Goal: Task Accomplishment & Management: Use online tool/utility

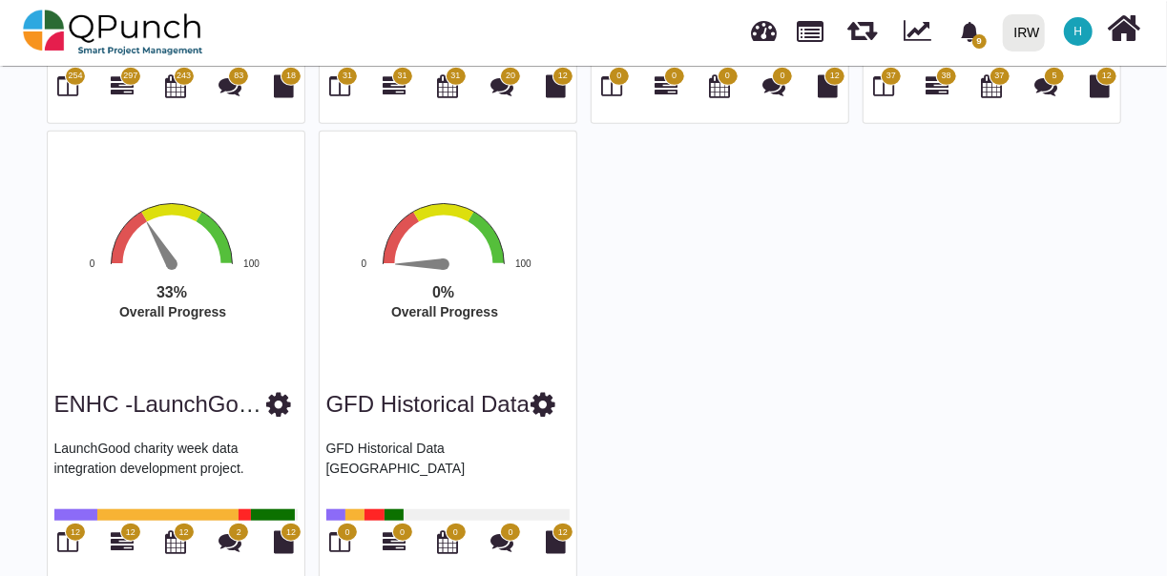
scroll to position [557, 0]
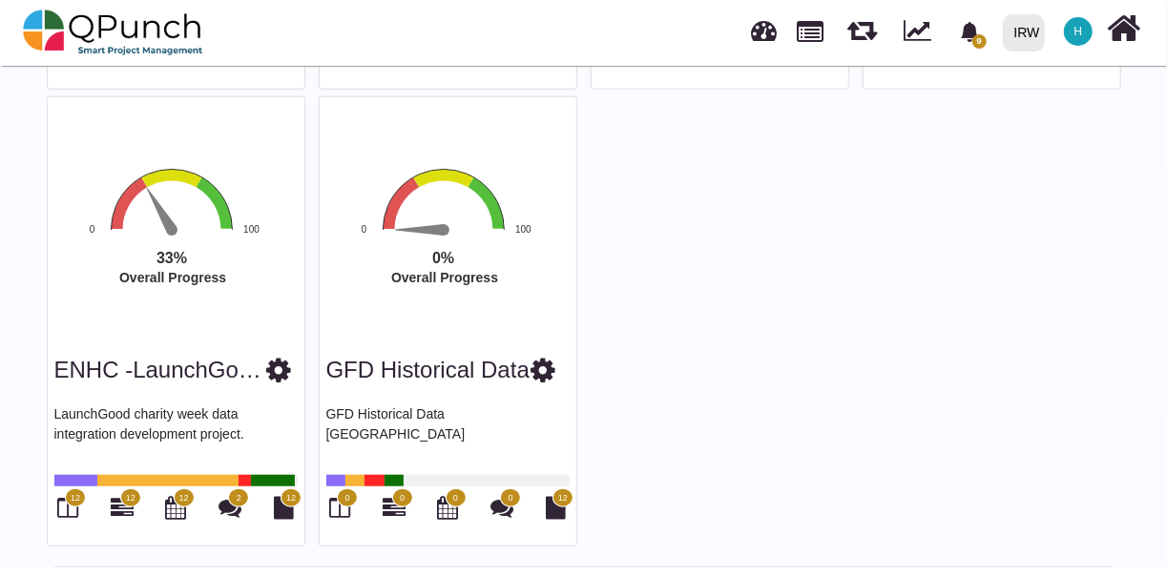
click at [446, 200] on rect "Interactive chart" at bounding box center [463, 254] width 296 height 177
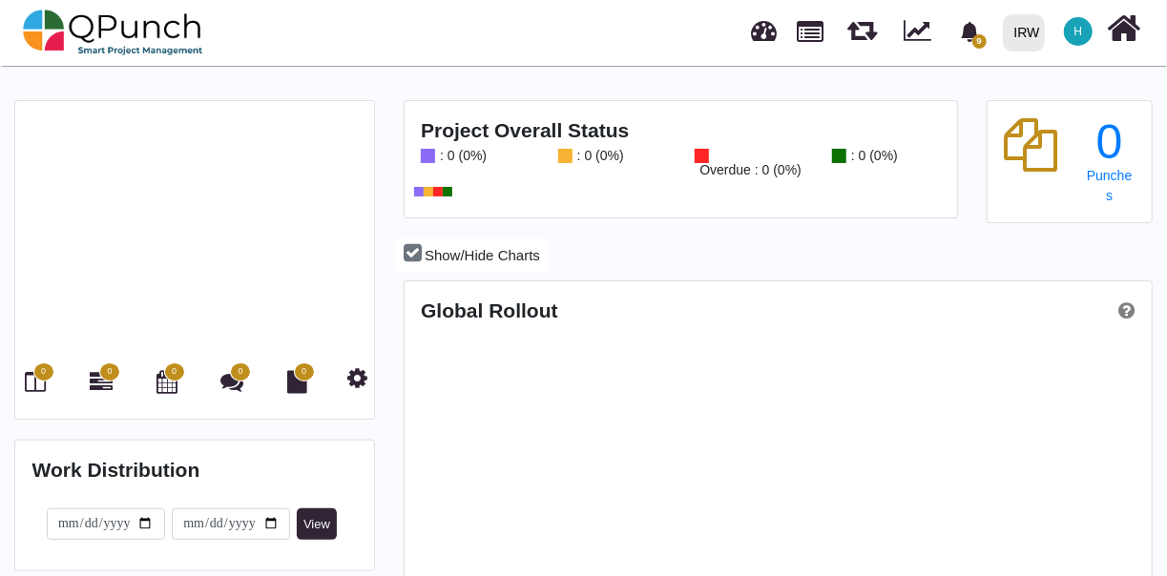
scroll to position [324, 743]
click at [37, 376] on span "0" at bounding box center [43, 371] width 21 height 19
click at [34, 379] on icon at bounding box center [36, 381] width 21 height 23
click at [30, 378] on icon at bounding box center [36, 381] width 21 height 23
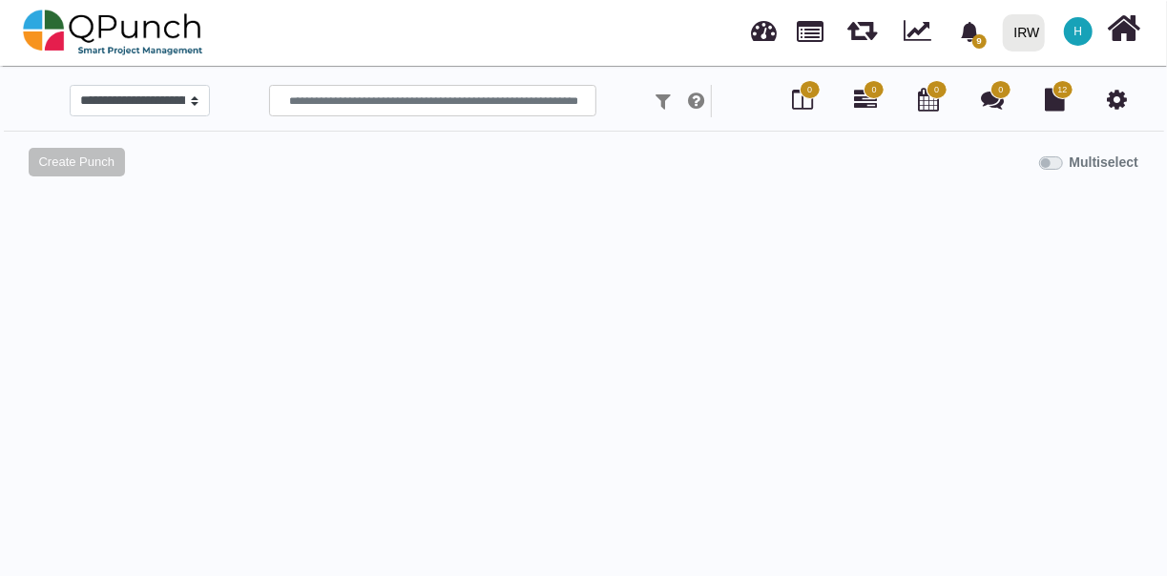
select select
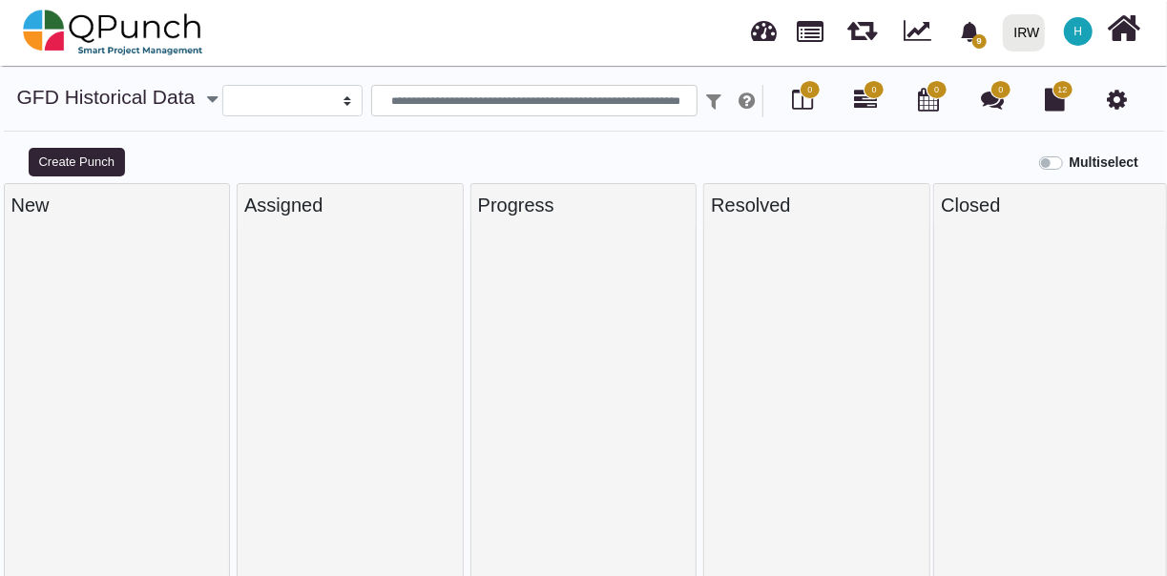
click at [1121, 97] on icon at bounding box center [1116, 99] width 20 height 23
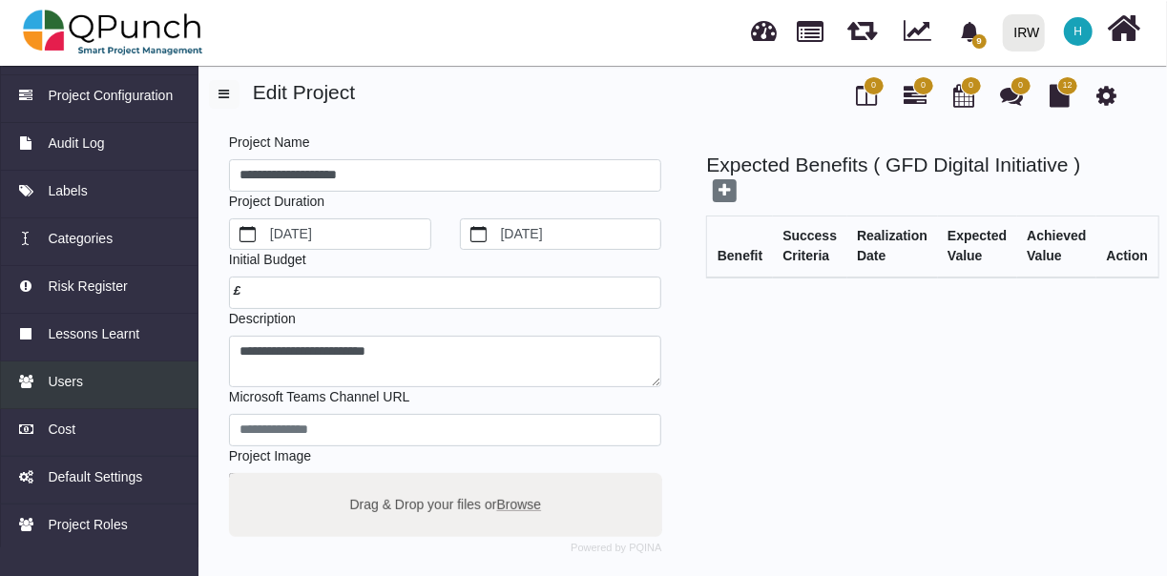
scroll to position [113, 0]
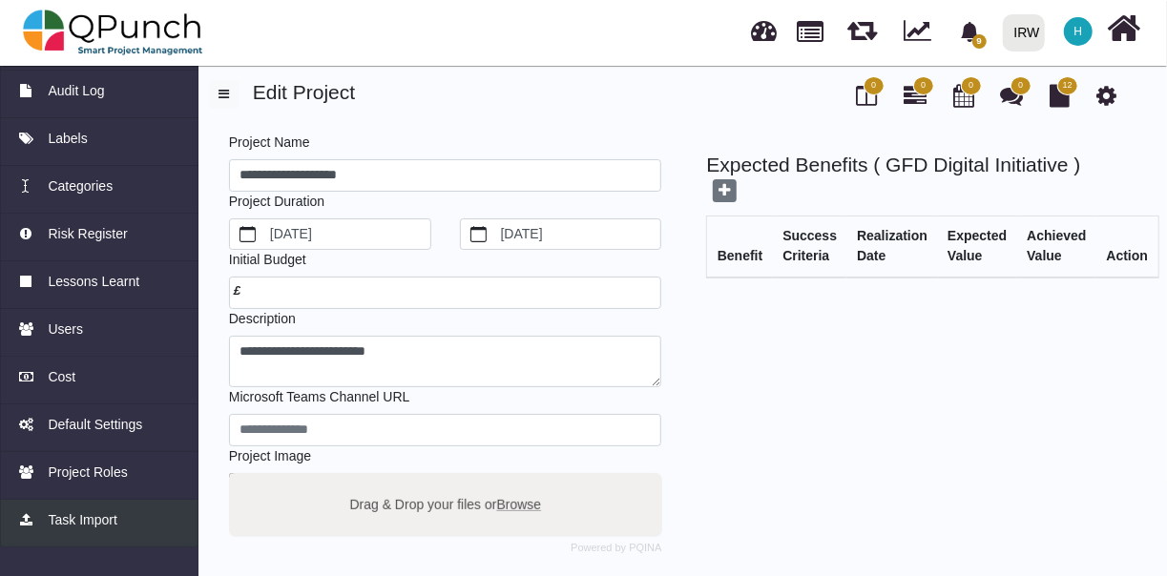
click at [99, 506] on link "Task Import" at bounding box center [99, 524] width 198 height 48
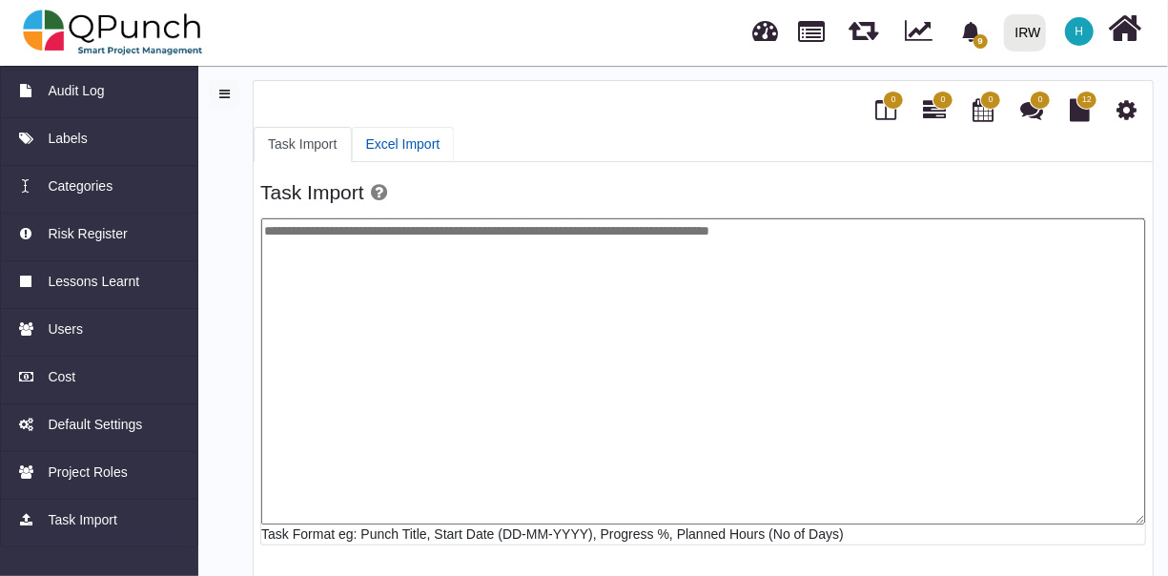
click at [398, 136] on link "Excel Import" at bounding box center [403, 144] width 103 height 35
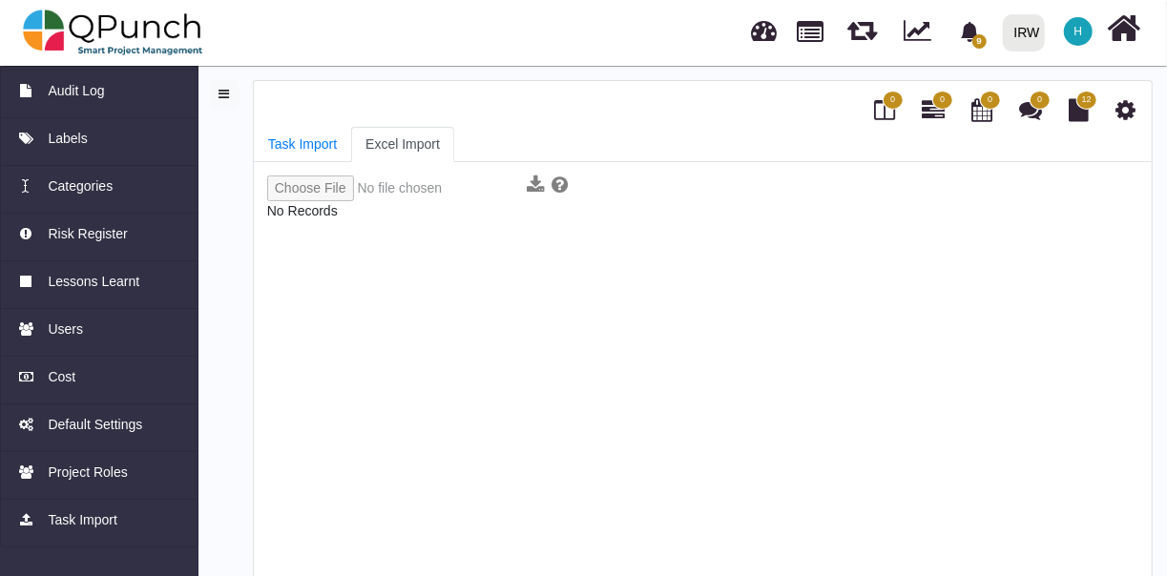
click at [321, 193] on input "file" at bounding box center [393, 189] width 253 height 26
type input "**********"
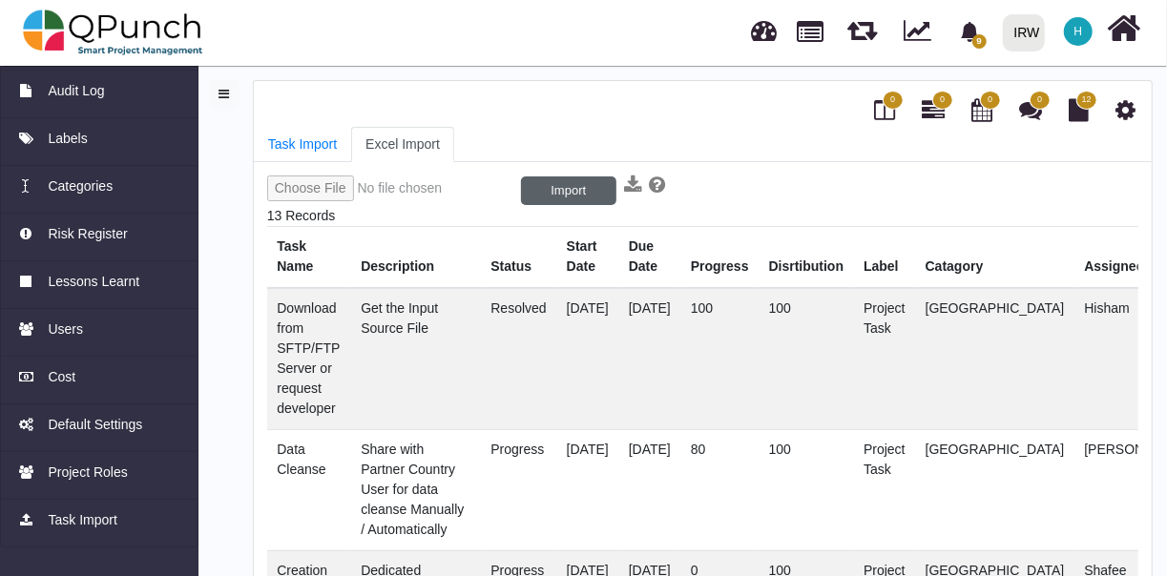
click at [540, 192] on button "Import" at bounding box center [568, 190] width 95 height 29
click at [765, 180] on div "1/13" at bounding box center [702, 191] width 871 height 31
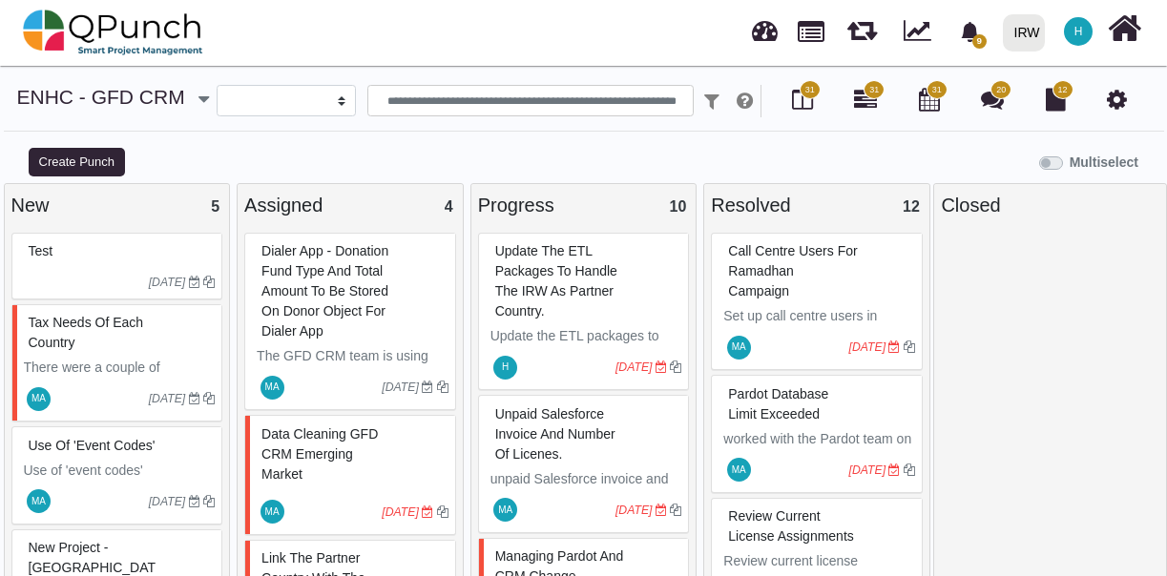
select select
click at [151, 324] on div "Tax needs of each country" at bounding box center [120, 333] width 192 height 50
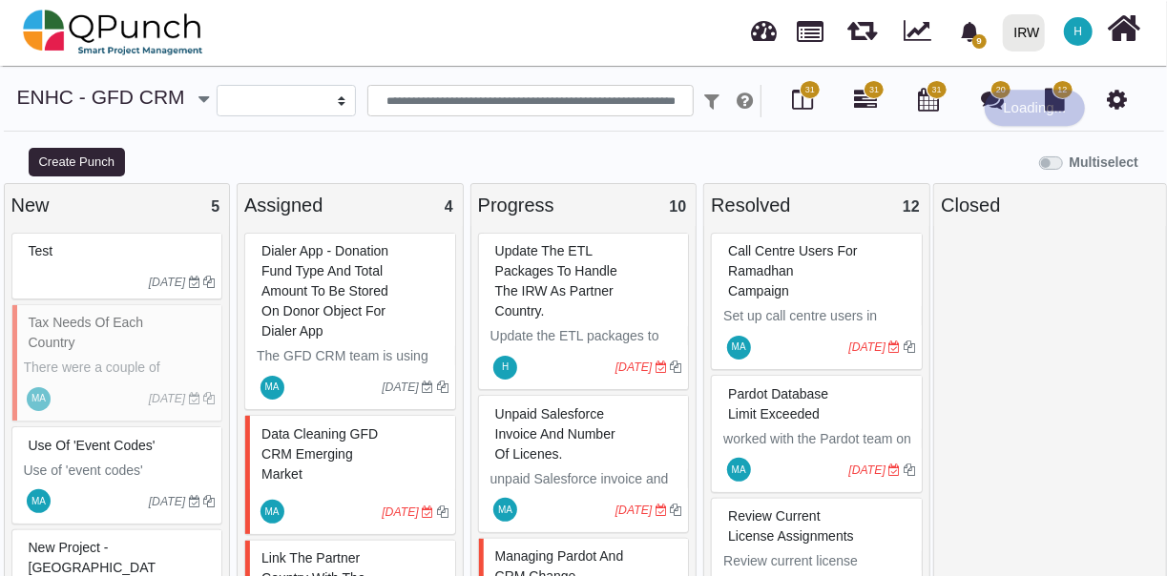
click at [151, 324] on div "Tax needs of each country There were a couple of sessions on the tax needs for …" at bounding box center [117, 363] width 212 height 118
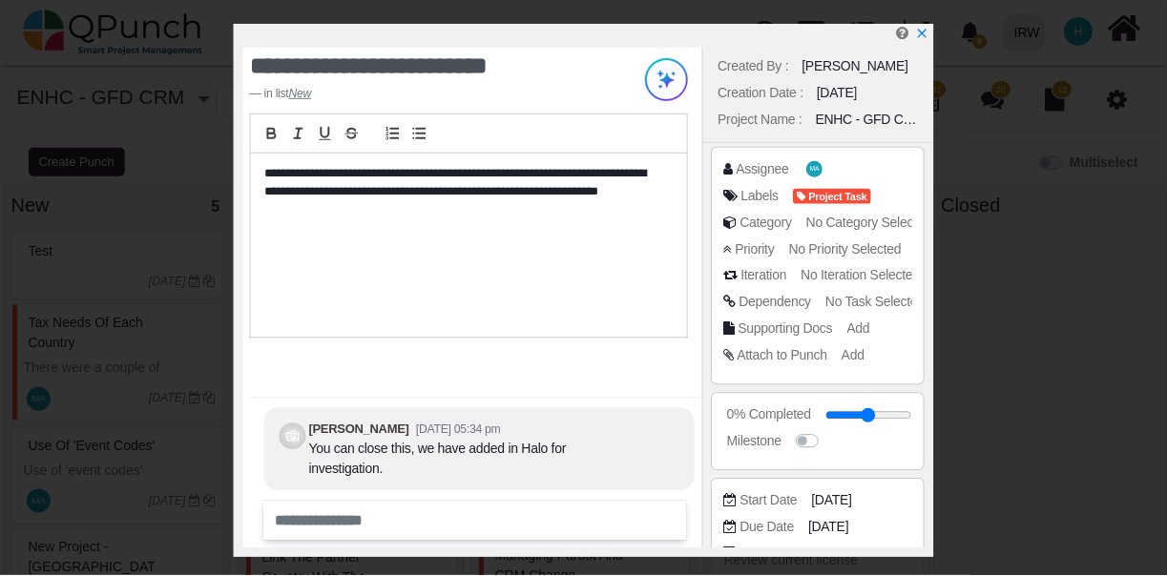
scroll to position [30, 0]
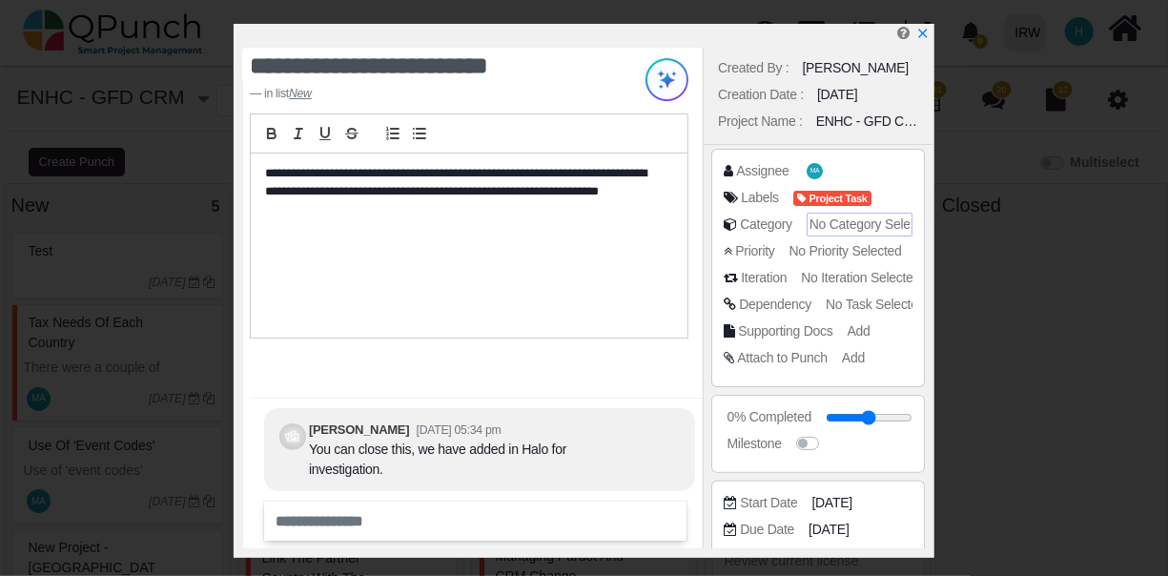
click at [839, 225] on span "No Category Selected" at bounding box center [872, 224] width 125 height 15
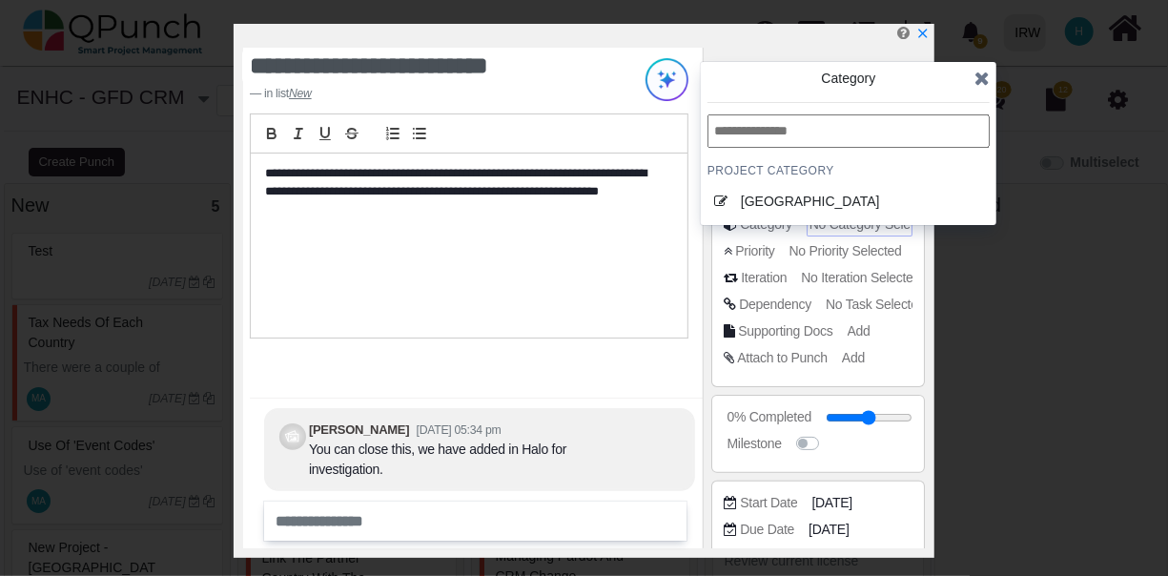
click at [839, 225] on span "No Category Selected" at bounding box center [872, 224] width 125 height 15
click at [977, 80] on icon at bounding box center [982, 78] width 15 height 19
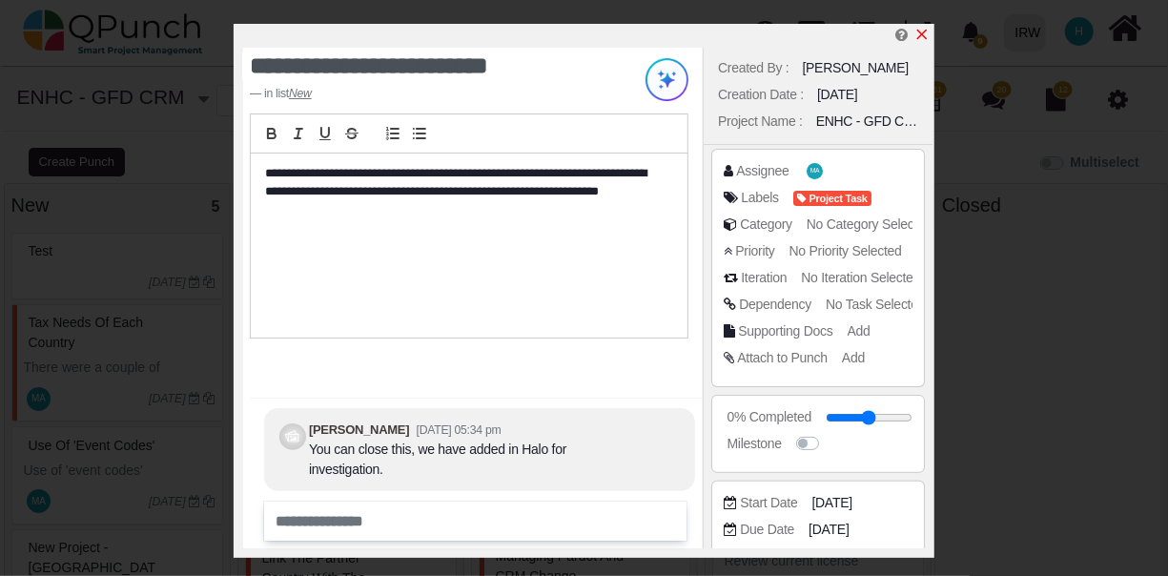
click at [924, 31] on icon "x" at bounding box center [922, 34] width 15 height 15
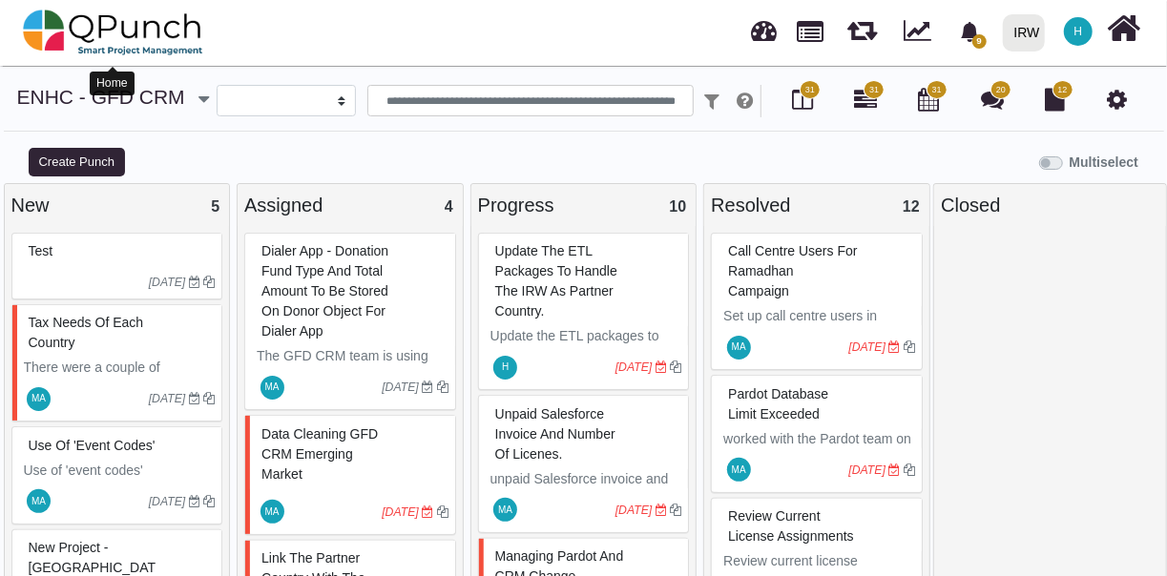
click at [70, 31] on img at bounding box center [113, 32] width 180 height 57
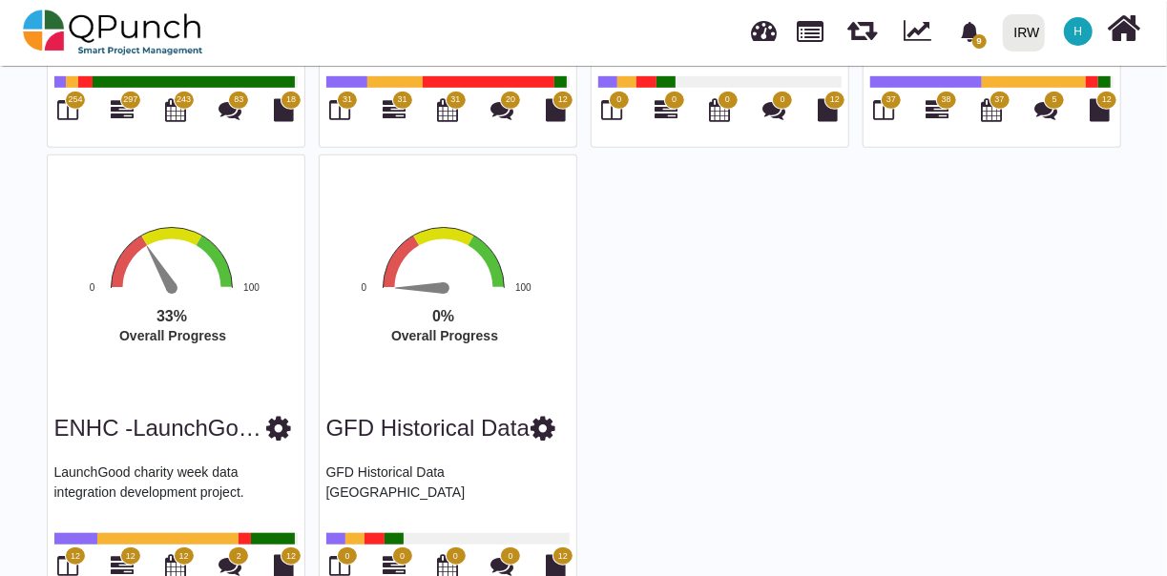
scroll to position [544, 0]
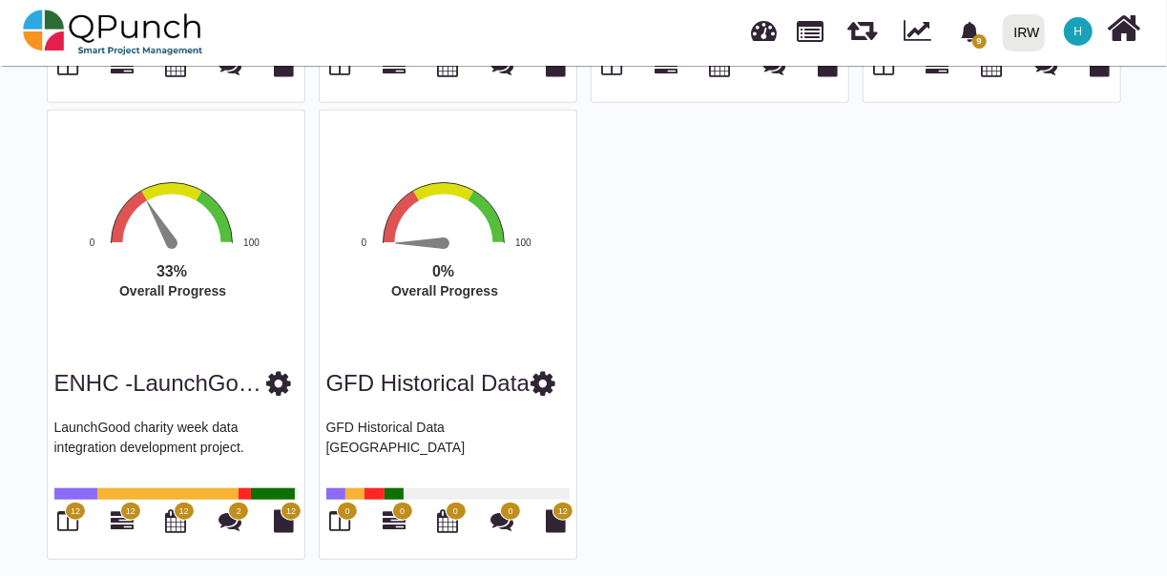
click at [428, 324] on rect "Interactive chart" at bounding box center [463, 267] width 296 height 177
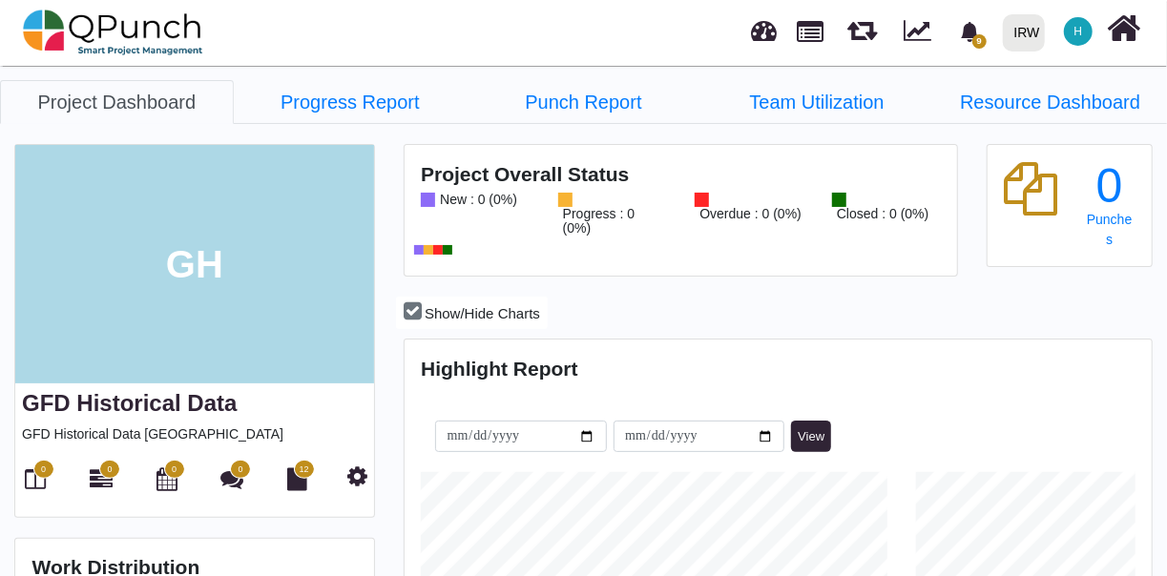
scroll to position [324, 743]
click at [157, 103] on link "Project Dashboard" at bounding box center [117, 102] width 234 height 44
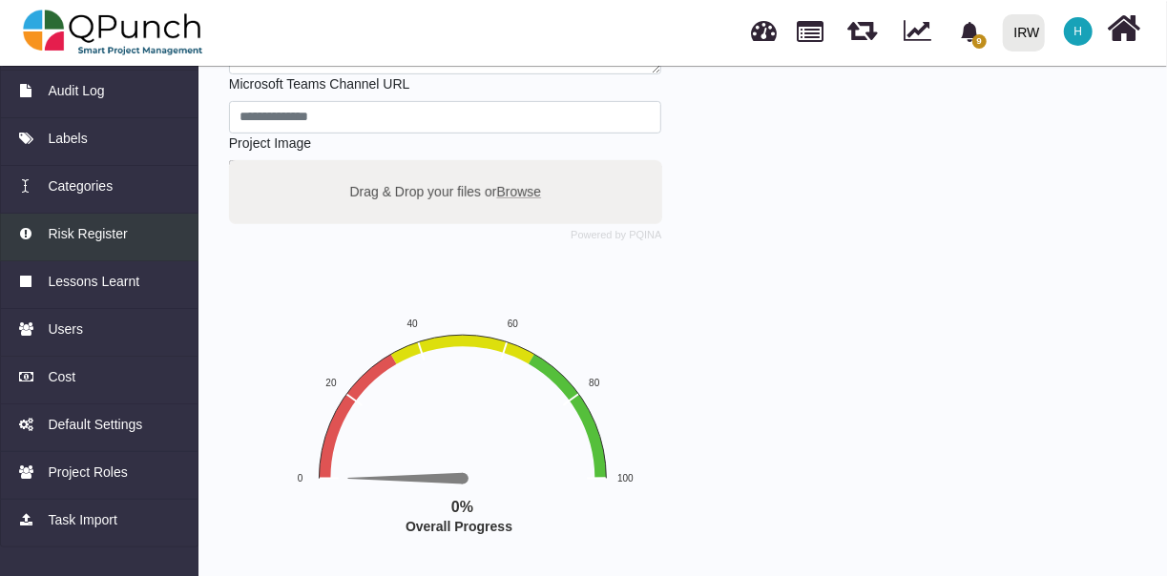
scroll to position [393, 0]
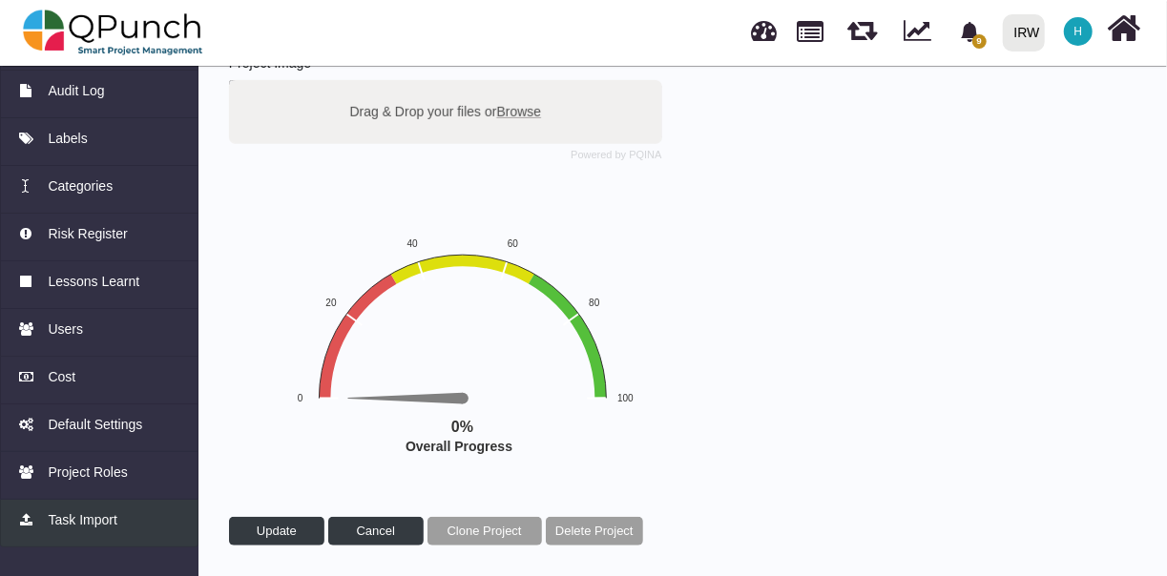
click at [94, 517] on span "Task Import" at bounding box center [82, 520] width 69 height 20
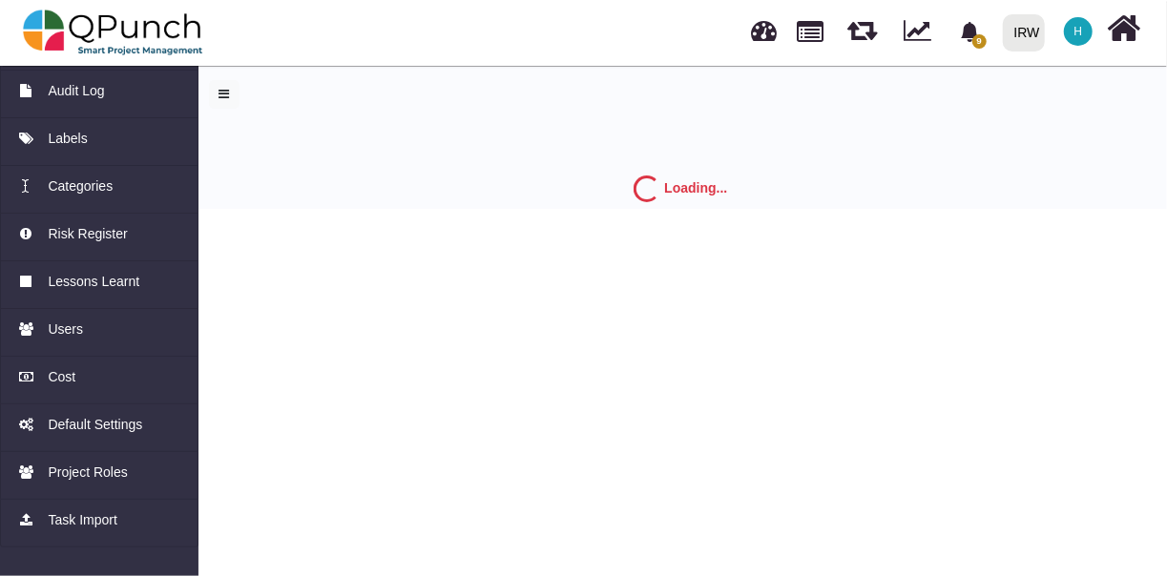
scroll to position [0, 0]
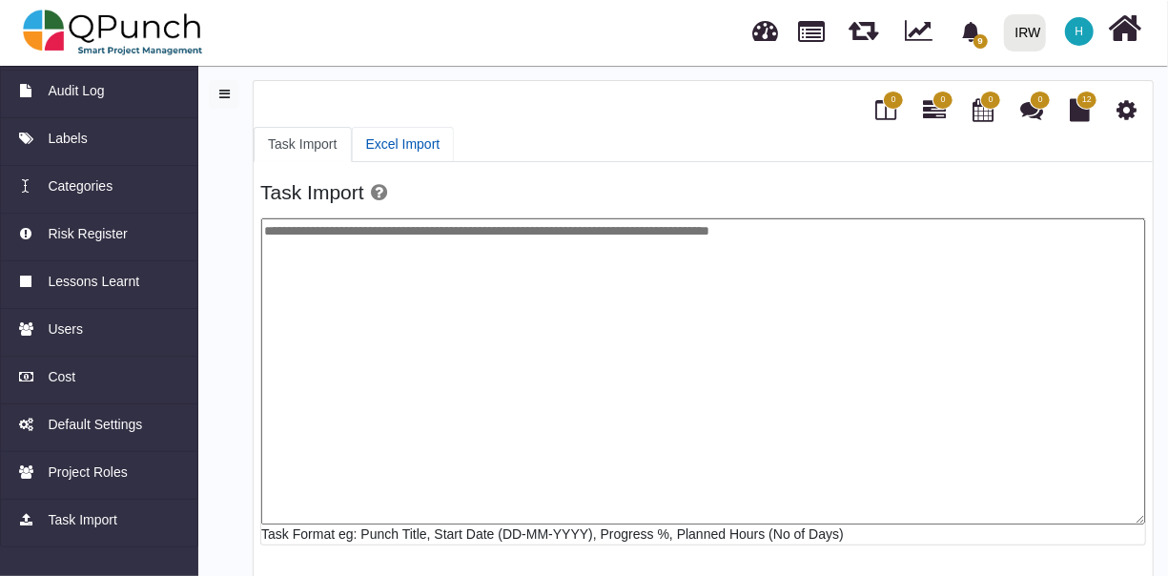
click at [400, 135] on link "Excel Import" at bounding box center [403, 144] width 103 height 35
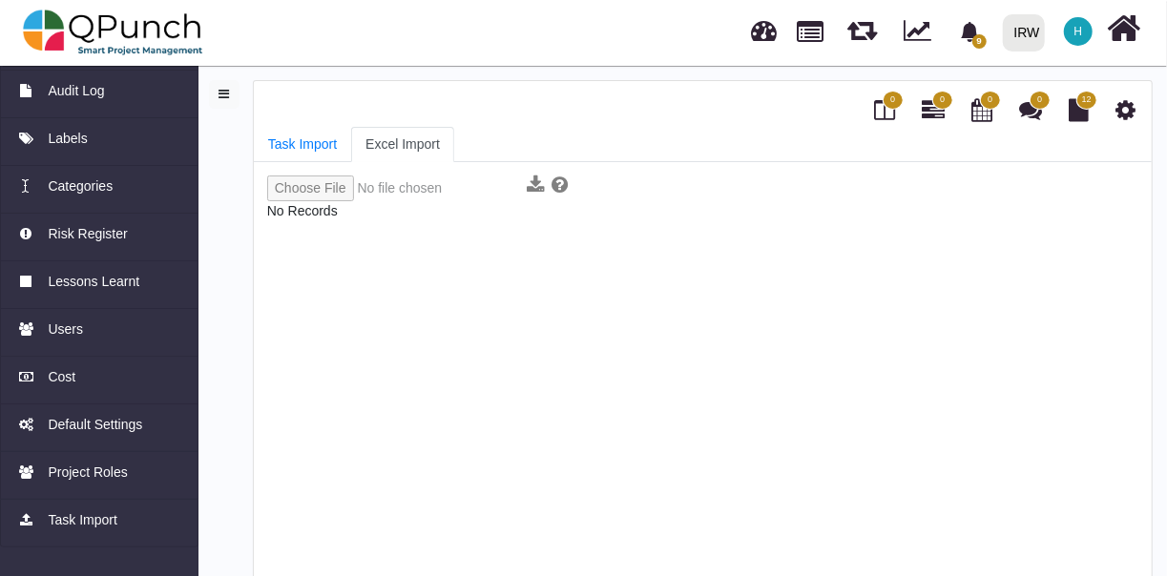
click at [313, 185] on input "file" at bounding box center [393, 189] width 253 height 26
type input "**********"
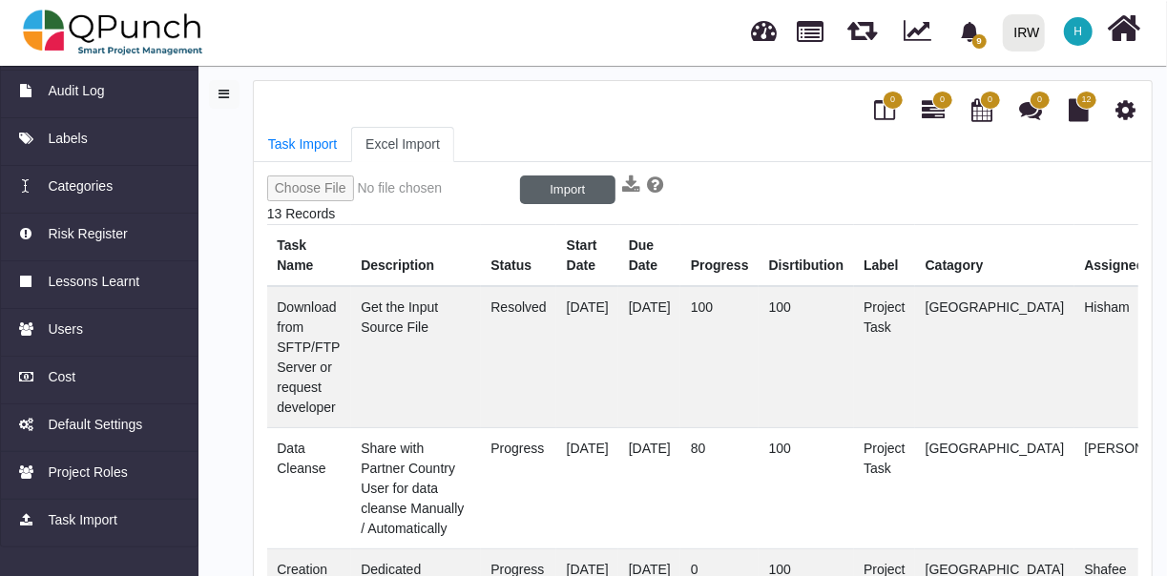
click at [553, 191] on button "Import" at bounding box center [567, 190] width 95 height 29
click at [547, 184] on button "1/13" at bounding box center [567, 190] width 95 height 29
click at [570, 182] on button "1/13" at bounding box center [567, 190] width 95 height 29
click at [1074, 109] on icon at bounding box center [1079, 109] width 20 height 23
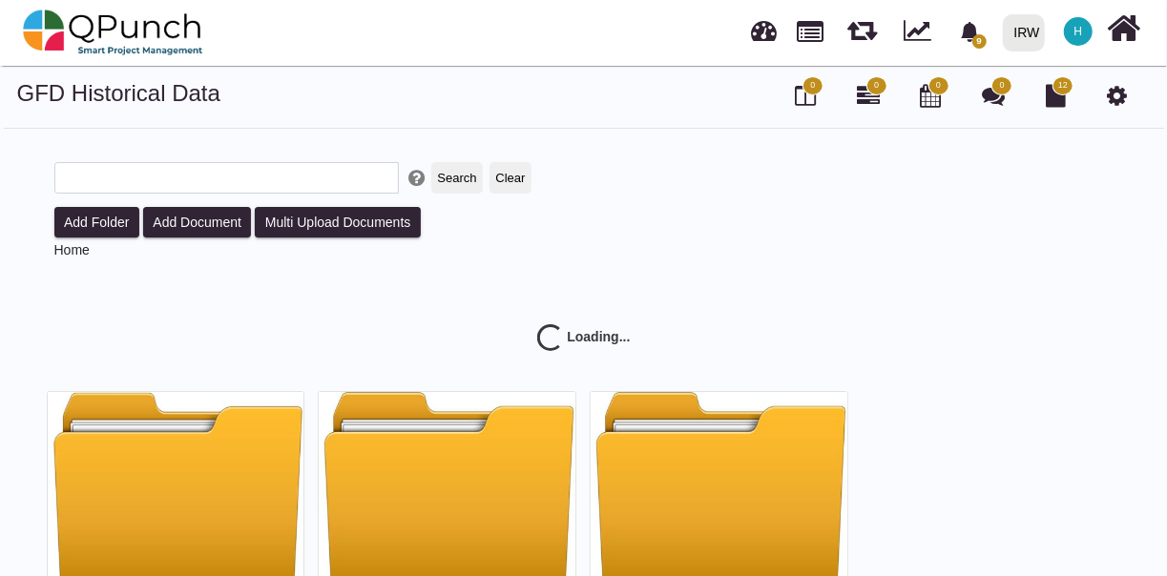
click at [804, 91] on span "0" at bounding box center [812, 85] width 21 height 19
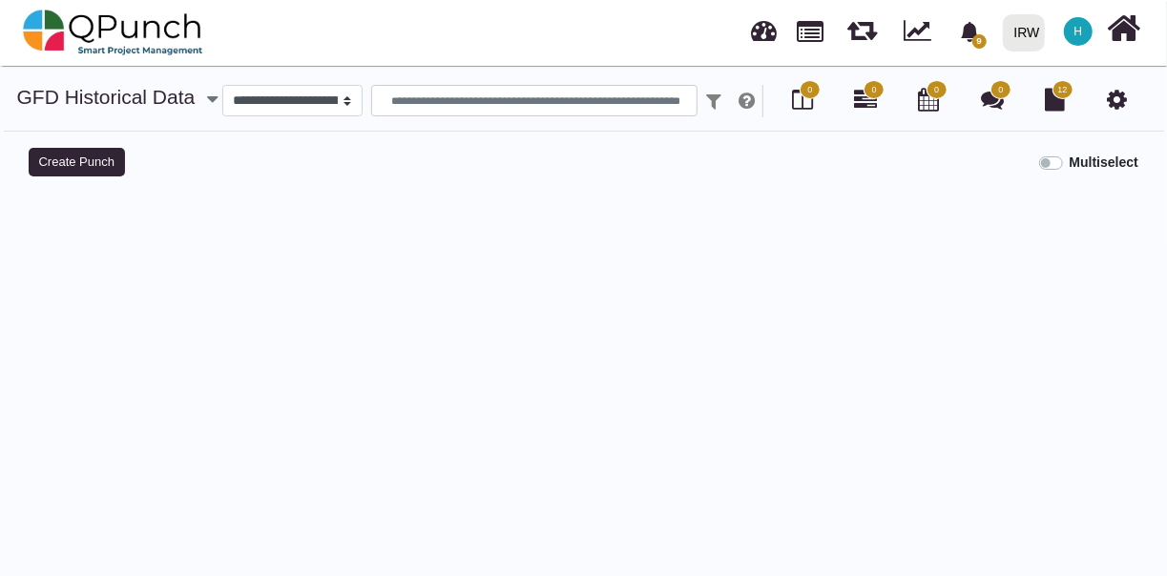
select select
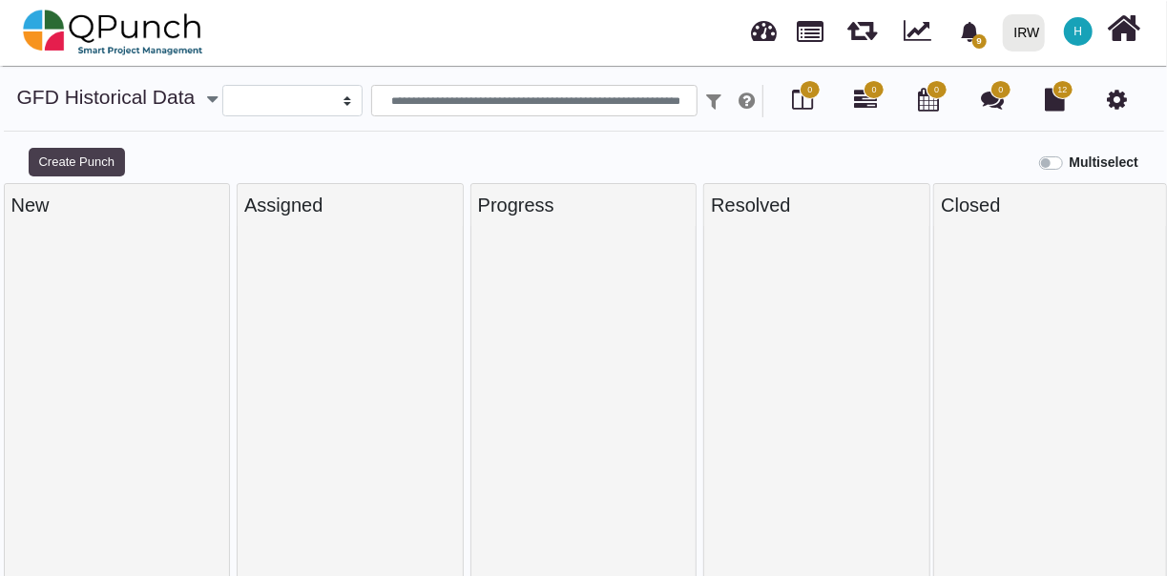
click at [96, 159] on button "Create Punch" at bounding box center [77, 162] width 96 height 29
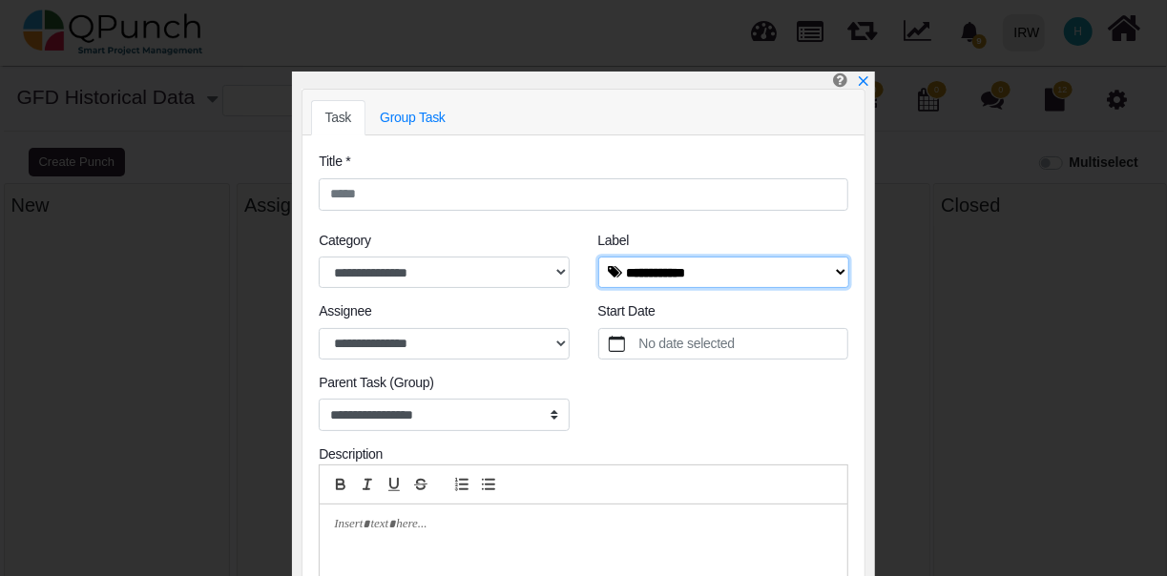
click at [712, 263] on select "**********" at bounding box center [723, 273] width 251 height 32
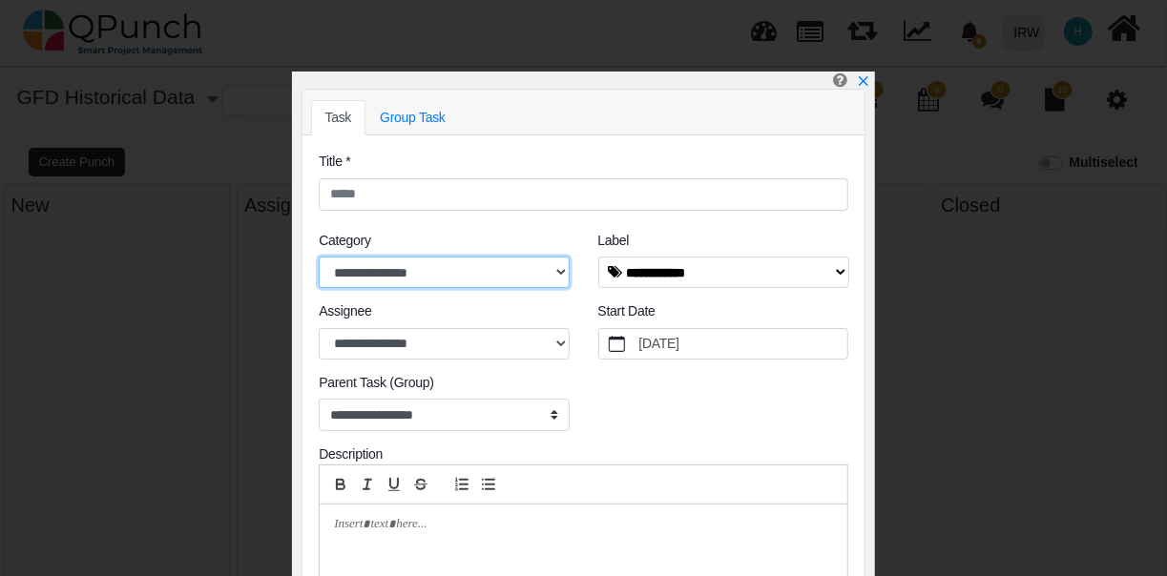
click at [480, 277] on select "**********" at bounding box center [444, 273] width 251 height 32
click at [858, 84] on icon "x" at bounding box center [862, 81] width 15 height 15
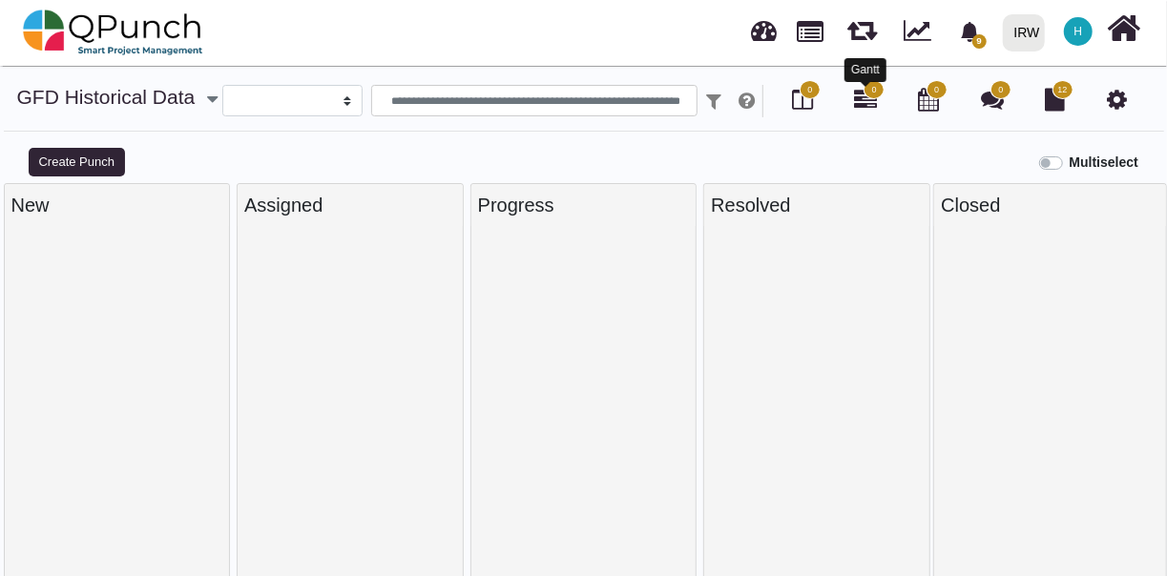
click at [875, 104] on icon at bounding box center [865, 99] width 23 height 23
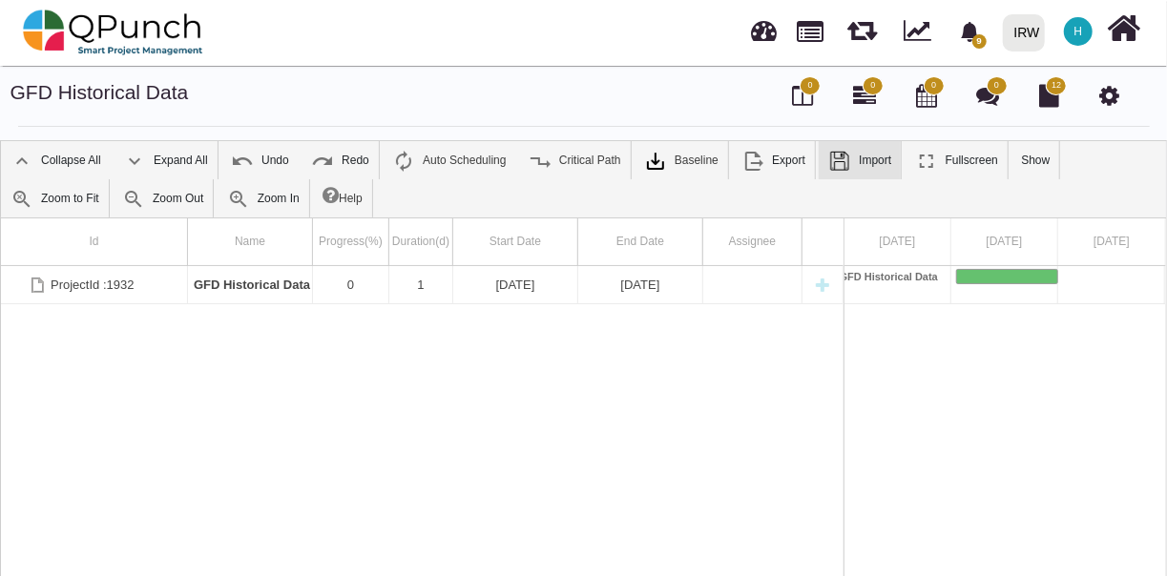
click at [859, 169] on link "Import" at bounding box center [859, 160] width 82 height 38
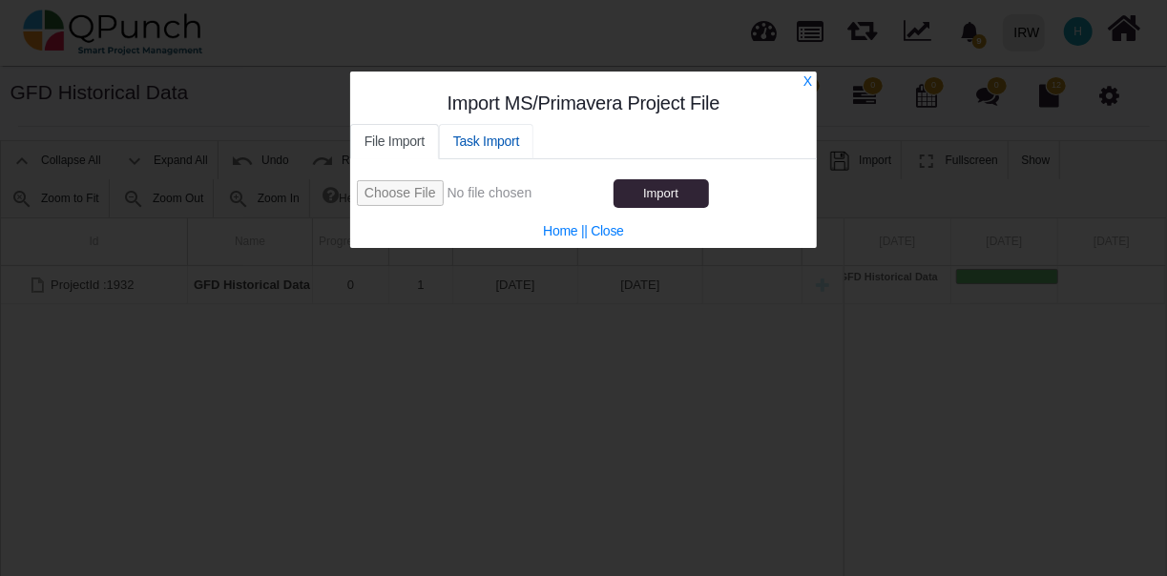
click at [467, 144] on link "Task Import" at bounding box center [486, 141] width 94 height 35
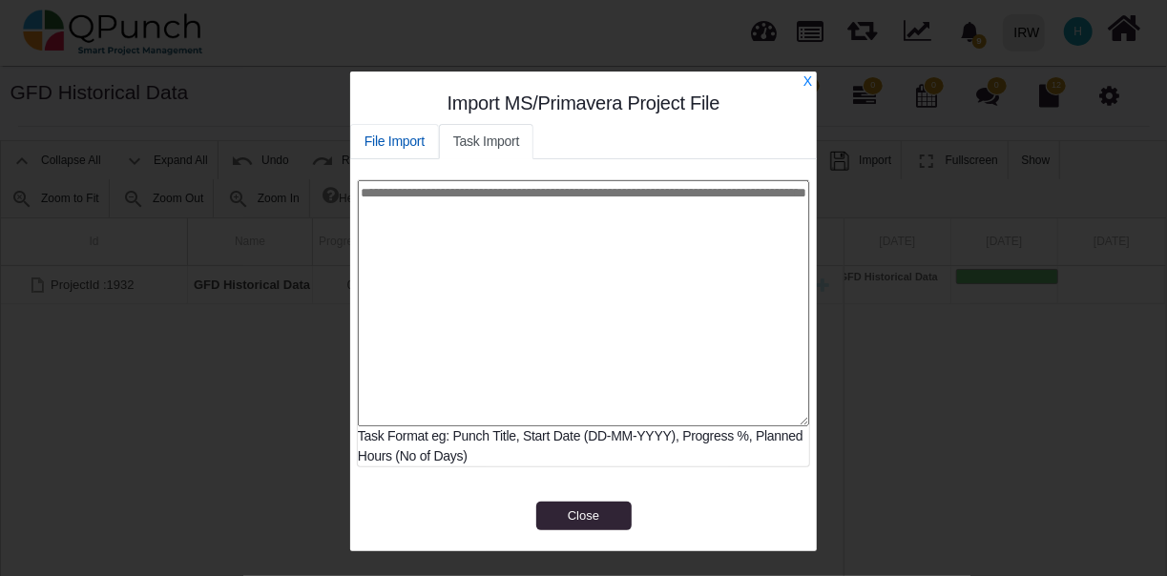
click at [398, 134] on link "File Import" at bounding box center [394, 141] width 89 height 35
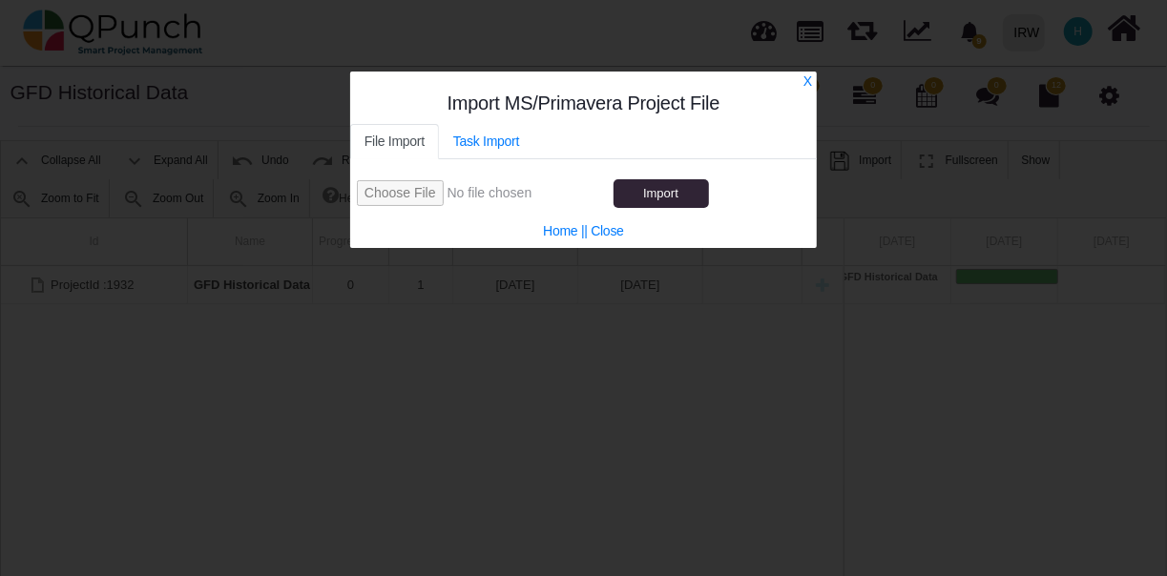
click at [400, 195] on input "file" at bounding box center [483, 193] width 253 height 26
type input "**********"
click at [652, 189] on span "Import" at bounding box center [660, 193] width 35 height 14
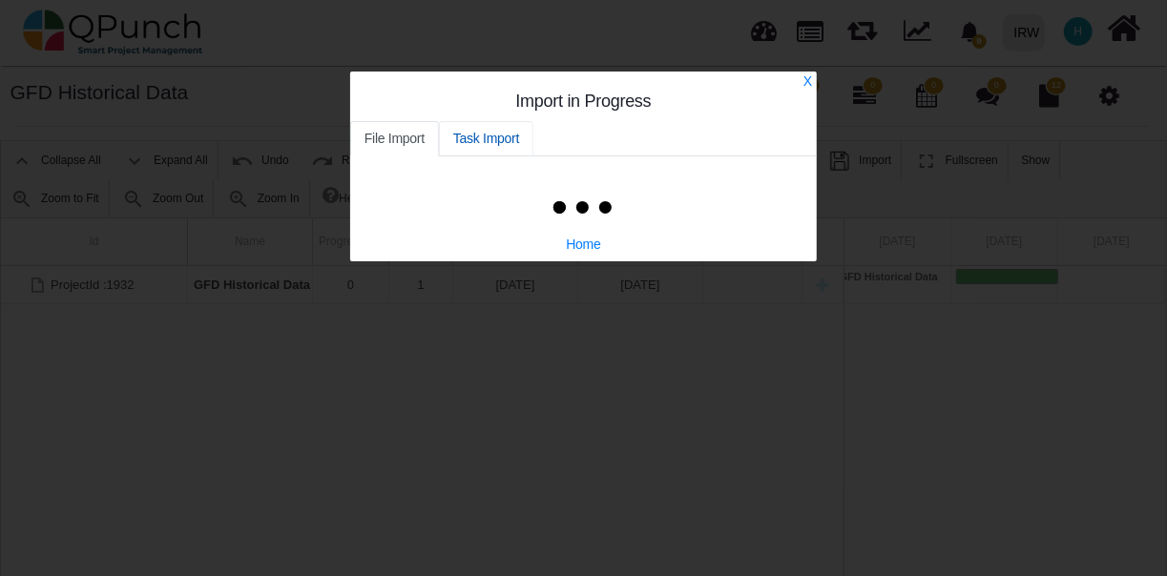
click at [486, 139] on link "Task Import" at bounding box center [486, 138] width 94 height 35
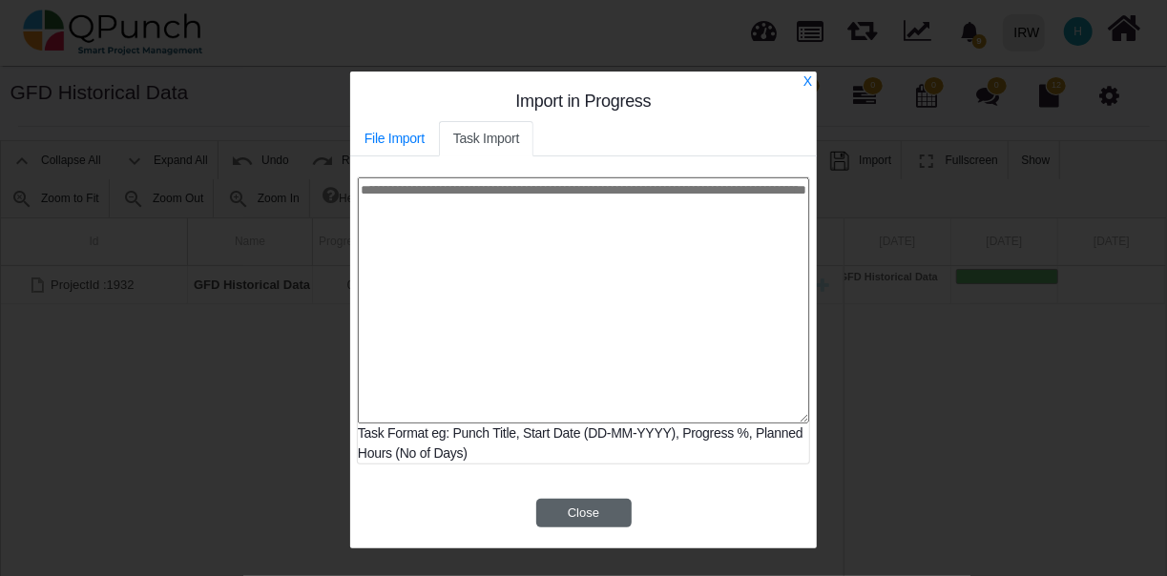
click at [578, 509] on button "Close" at bounding box center [583, 513] width 95 height 29
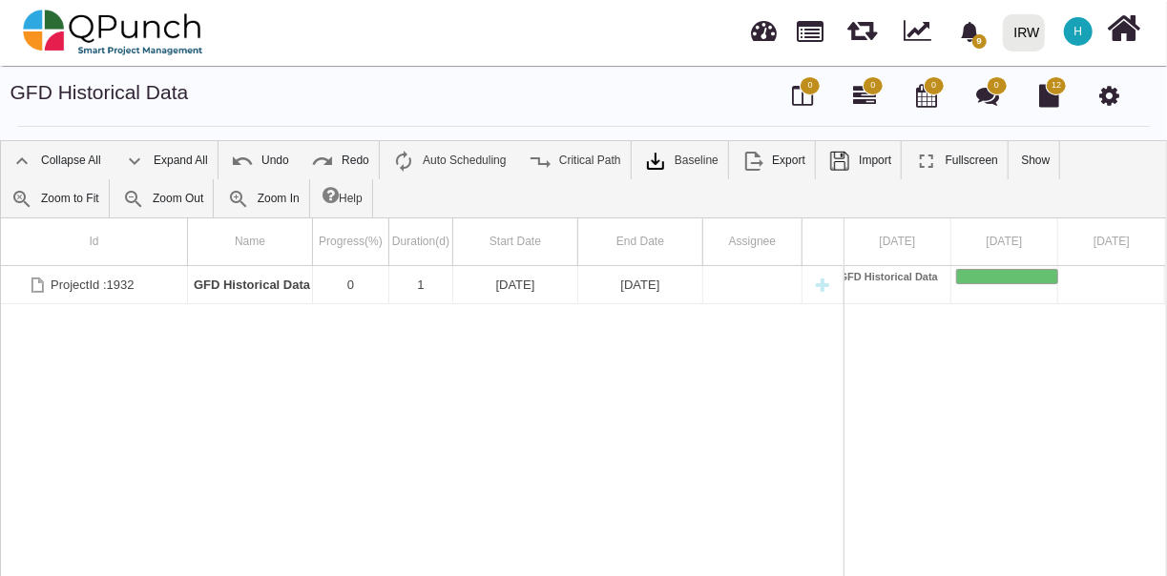
click at [1107, 91] on icon at bounding box center [1109, 95] width 20 height 23
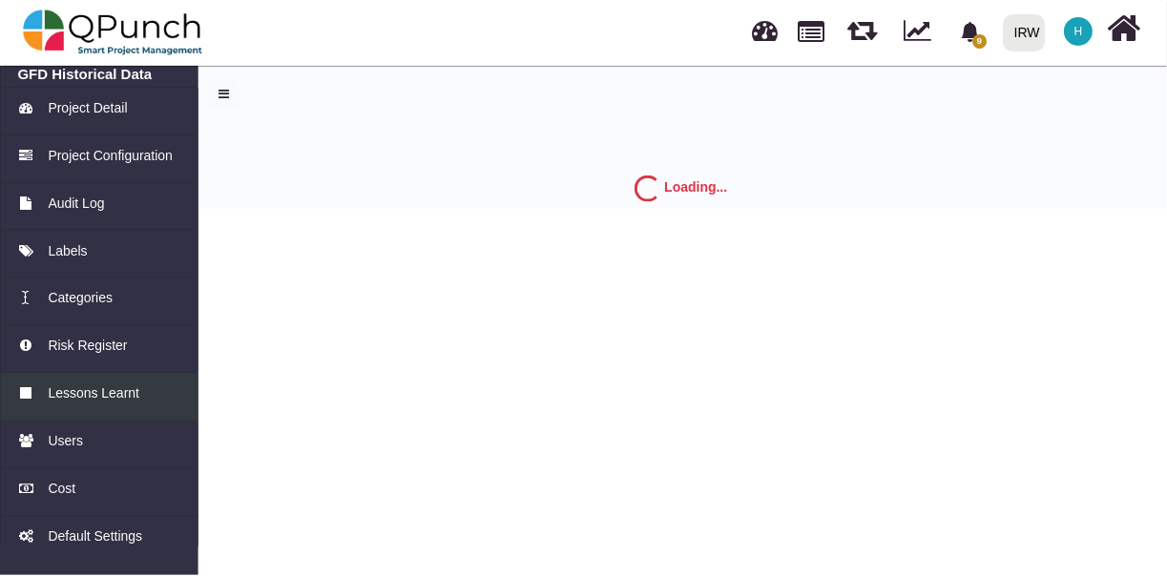
scroll to position [113, 0]
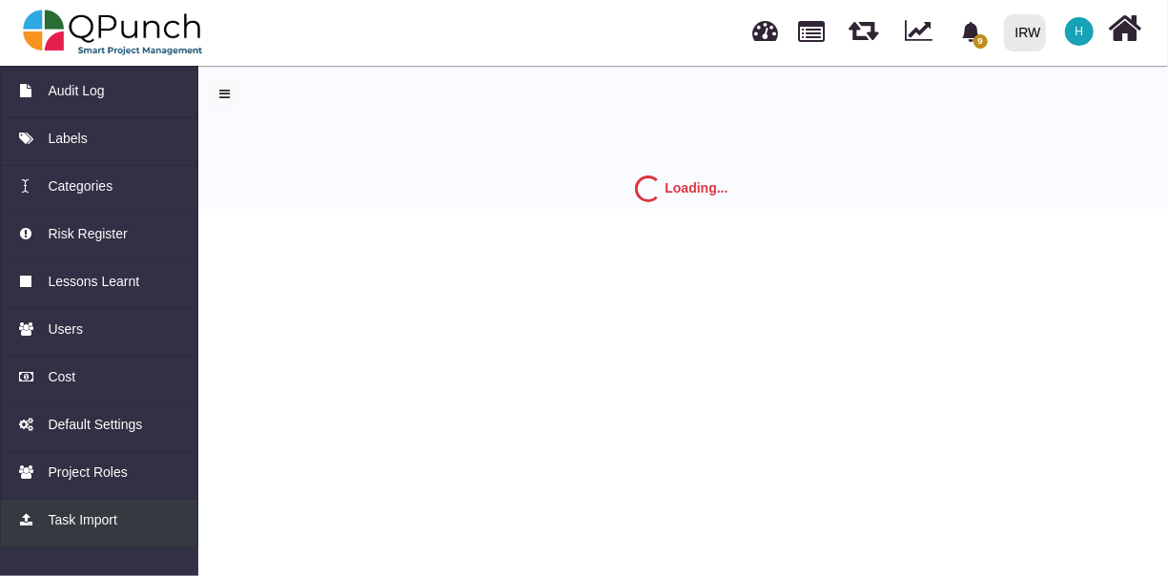
click at [88, 517] on span "Task Import" at bounding box center [82, 520] width 69 height 20
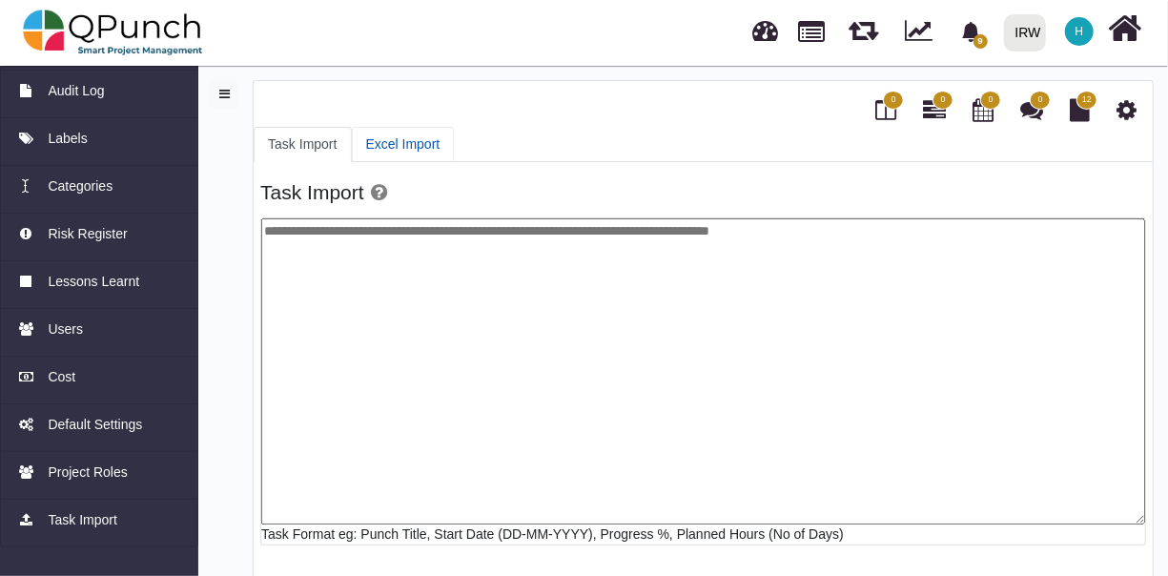
click at [395, 139] on link "Excel Import" at bounding box center [403, 144] width 103 height 35
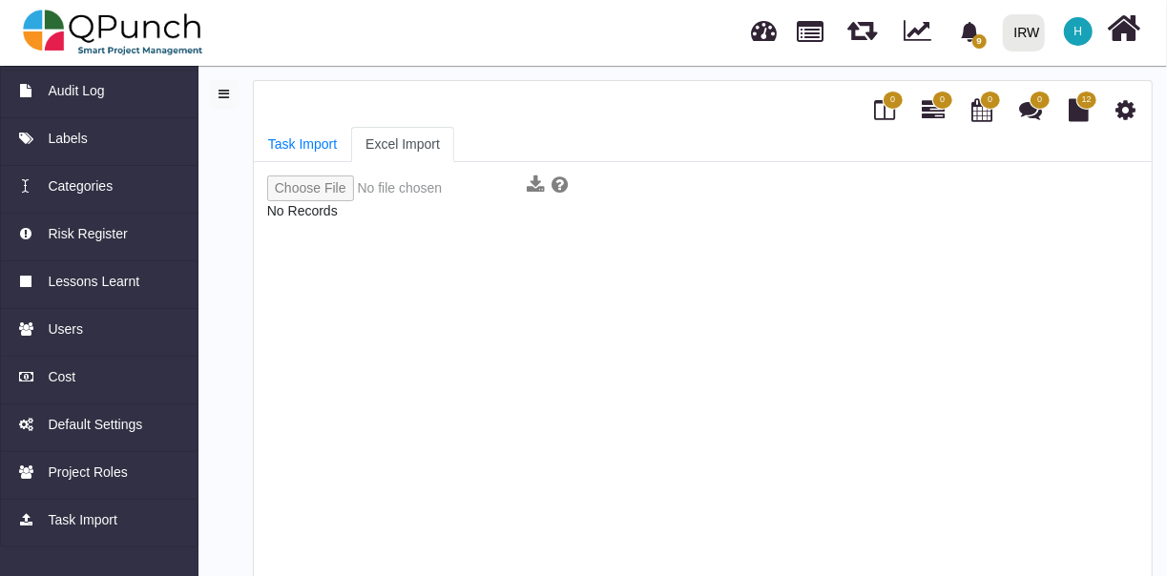
click at [306, 181] on input "file" at bounding box center [393, 189] width 253 height 26
type input "**********"
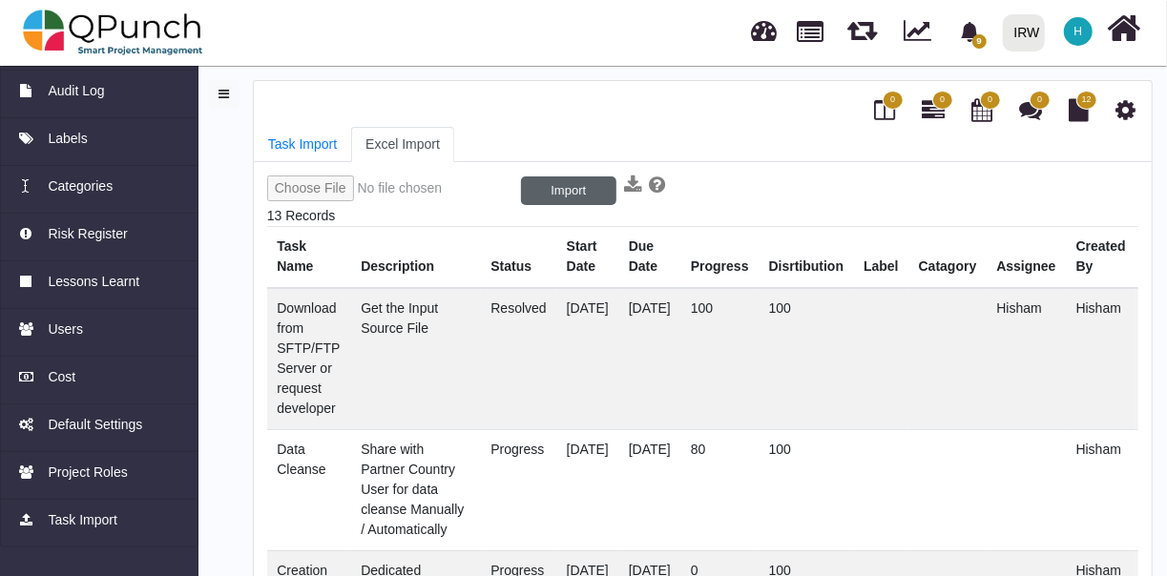
click at [541, 188] on button "Import" at bounding box center [568, 190] width 95 height 29
click at [299, 139] on link "Task Import" at bounding box center [302, 144] width 97 height 35
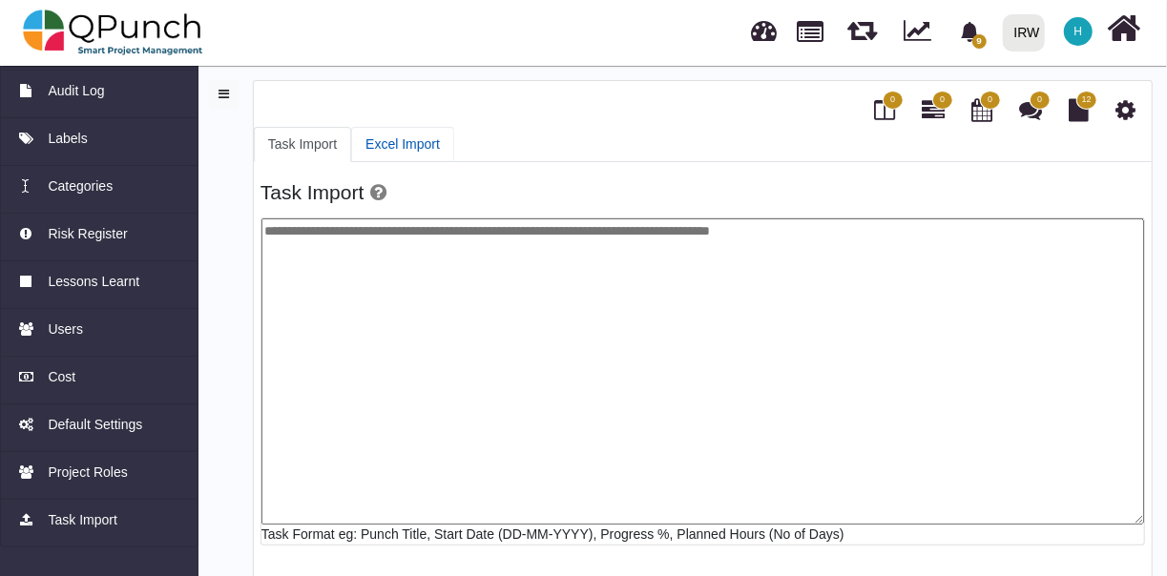
click at [403, 145] on link "Excel Import" at bounding box center [402, 144] width 103 height 35
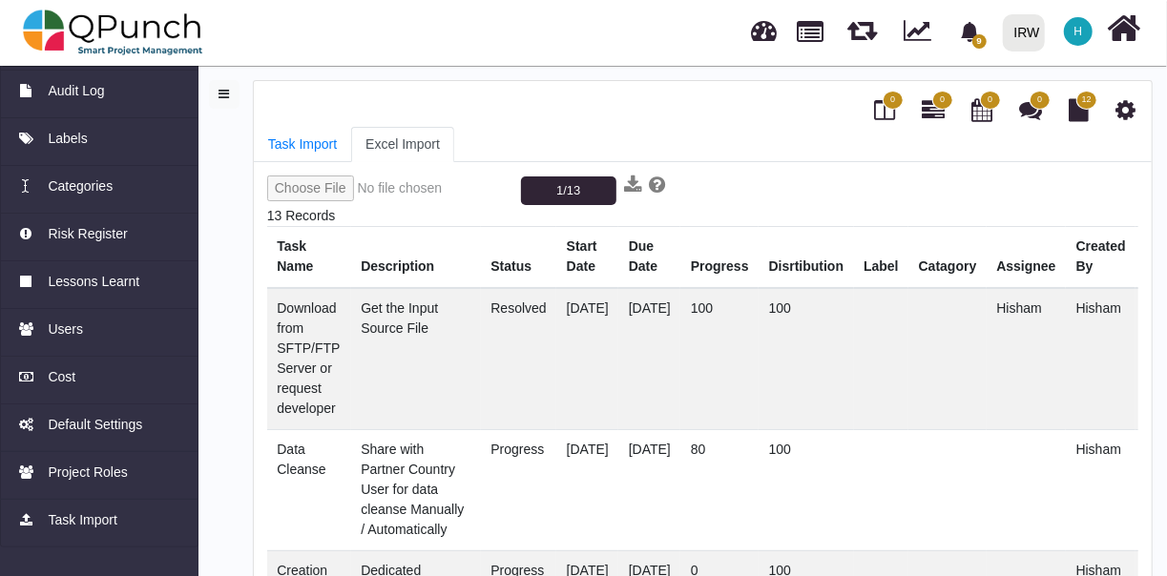
click at [308, 192] on input "file" at bounding box center [393, 191] width 253 height 31
click at [558, 179] on button "1/13" at bounding box center [568, 190] width 95 height 29
click at [81, 525] on span "Task Import" at bounding box center [82, 520] width 69 height 20
click at [320, 141] on link "Task Import" at bounding box center [302, 144] width 97 height 35
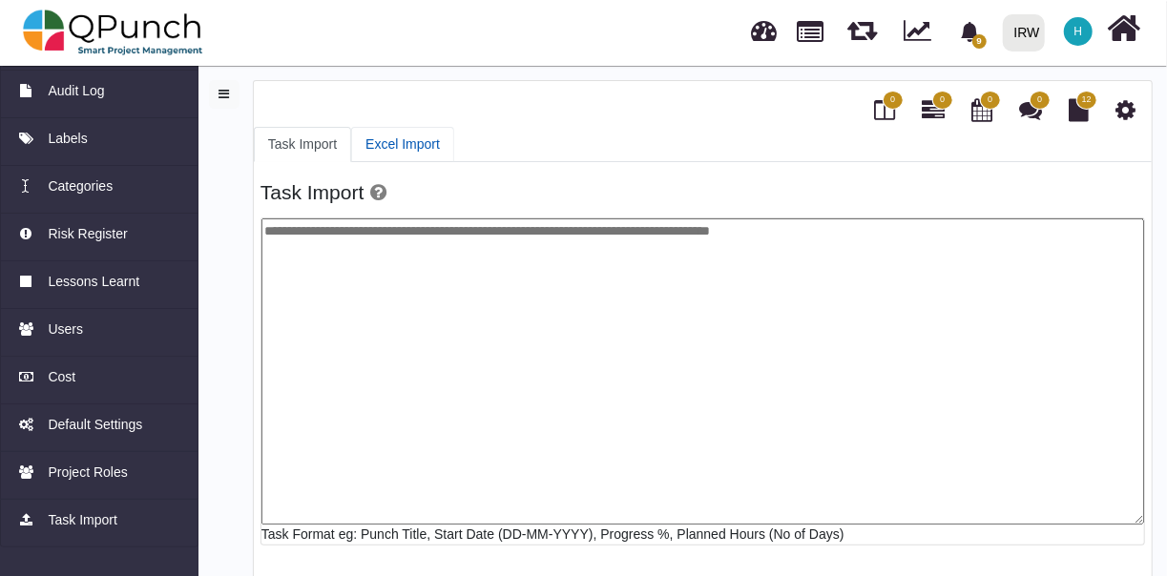
click at [420, 129] on link "Excel Import" at bounding box center [402, 144] width 103 height 35
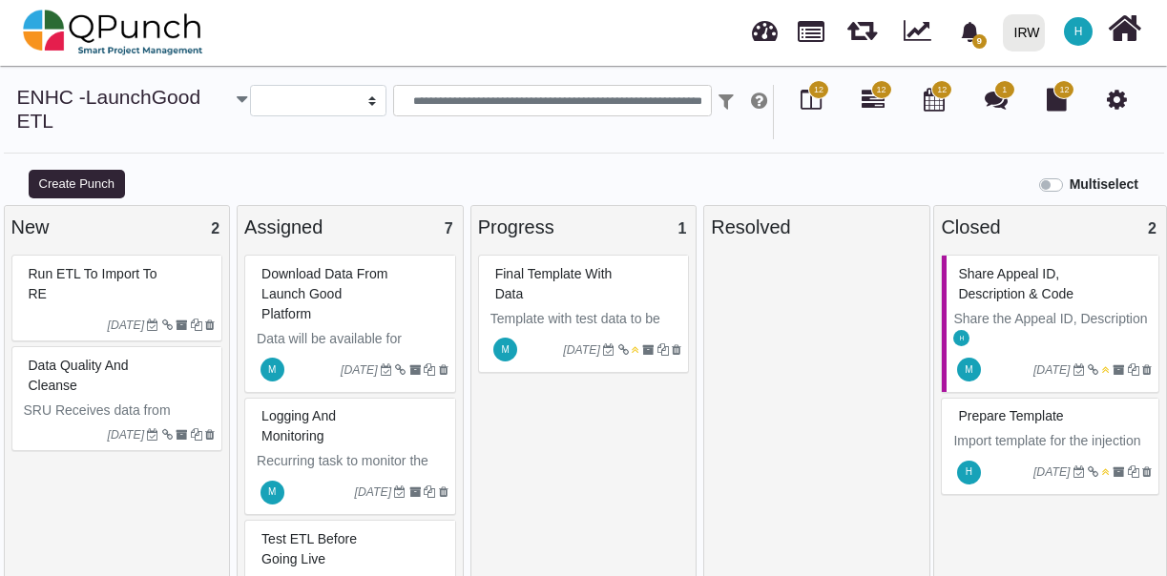
select select
